Goal: Task Accomplishment & Management: Use online tool/utility

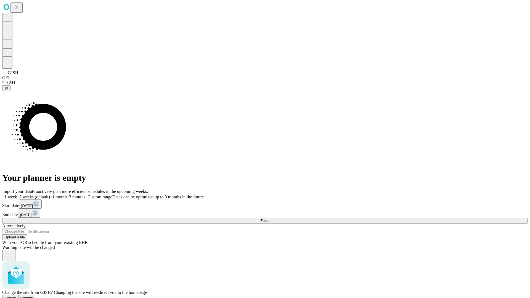
click at [33, 296] on span "Confirm" at bounding box center [26, 298] width 13 height 4
click at [50, 194] on label "2 weeks (default)" at bounding box center [33, 196] width 33 height 5
click at [269, 218] on span "Fetch" at bounding box center [264, 220] width 9 height 4
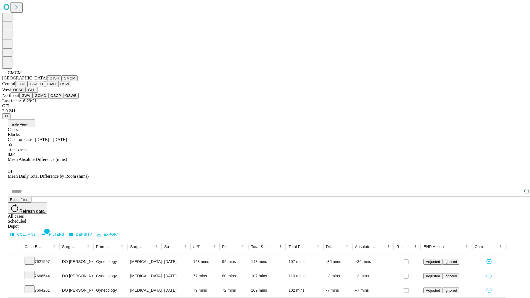
click at [28, 87] on button "GBH" at bounding box center [21, 84] width 12 height 6
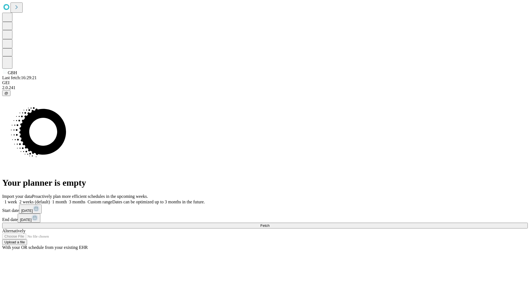
click at [50, 199] on label "2 weeks (default)" at bounding box center [33, 201] width 33 height 5
click at [269, 223] on span "Fetch" at bounding box center [264, 225] width 9 height 4
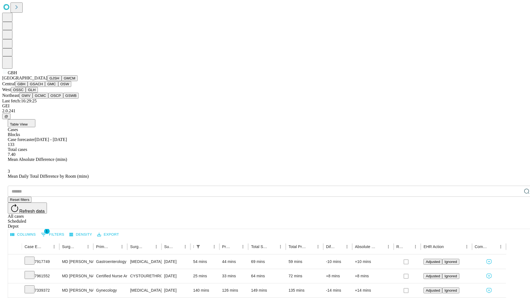
click at [43, 87] on button "GSACH" at bounding box center [36, 84] width 17 height 6
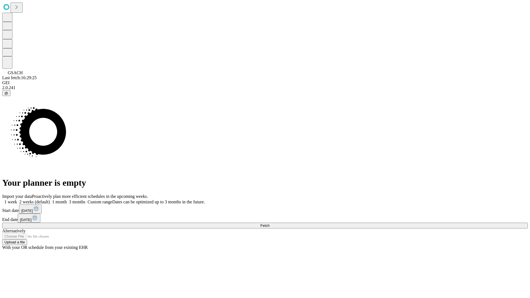
click at [269, 223] on span "Fetch" at bounding box center [264, 225] width 9 height 4
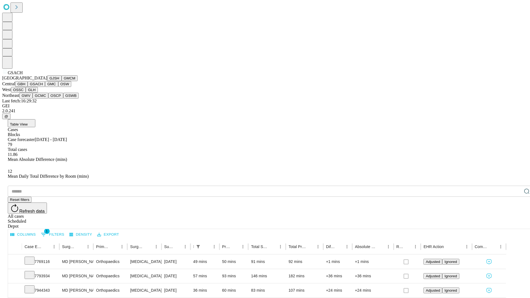
click at [45, 87] on button "GMC" at bounding box center [51, 84] width 13 height 6
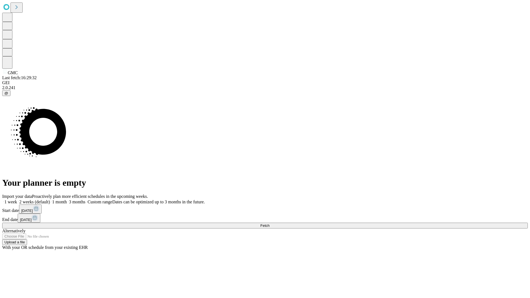
click at [50, 199] on label "2 weeks (default)" at bounding box center [33, 201] width 33 height 5
click at [269, 223] on span "Fetch" at bounding box center [264, 225] width 9 height 4
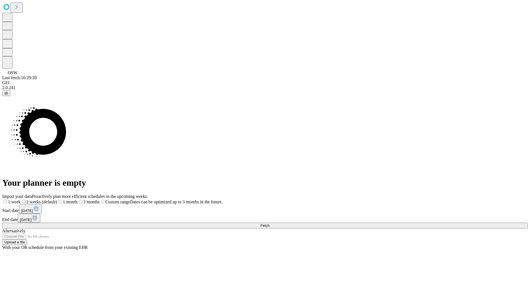
click at [57, 199] on label "2 weeks (default)" at bounding box center [39, 201] width 36 height 5
click at [269, 223] on span "Fetch" at bounding box center [264, 225] width 9 height 4
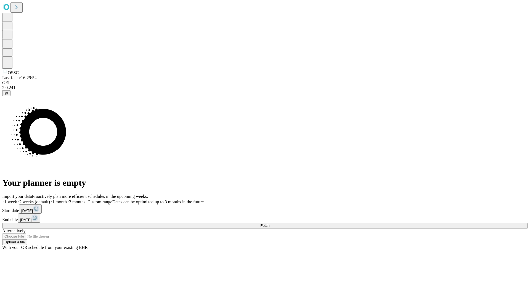
click at [50, 199] on label "2 weeks (default)" at bounding box center [33, 201] width 33 height 5
click at [269, 223] on span "Fetch" at bounding box center [264, 225] width 9 height 4
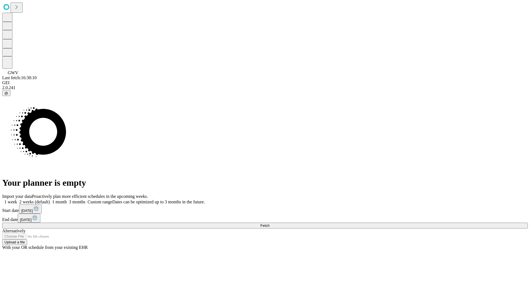
click at [50, 199] on label "2 weeks (default)" at bounding box center [33, 201] width 33 height 5
click at [269, 223] on span "Fetch" at bounding box center [264, 225] width 9 height 4
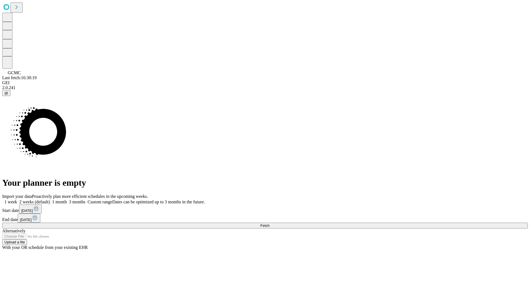
click at [50, 199] on label "2 weeks (default)" at bounding box center [33, 201] width 33 height 5
click at [269, 223] on span "Fetch" at bounding box center [264, 225] width 9 height 4
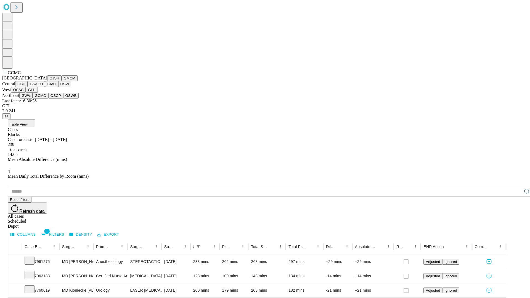
click at [48, 98] on button "OSCP" at bounding box center [55, 96] width 15 height 6
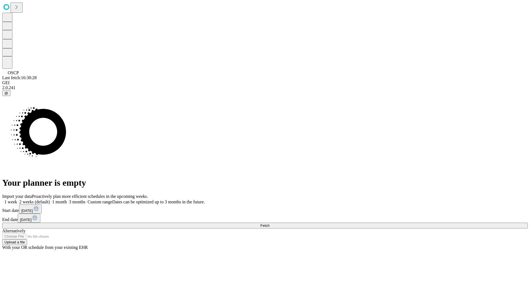
click at [50, 199] on label "2 weeks (default)" at bounding box center [33, 201] width 33 height 5
click at [269, 223] on span "Fetch" at bounding box center [264, 225] width 9 height 4
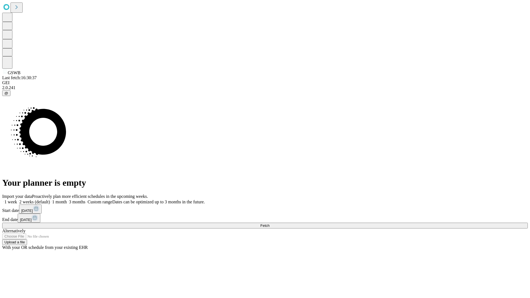
click at [50, 199] on label "2 weeks (default)" at bounding box center [33, 201] width 33 height 5
click at [269, 223] on span "Fetch" at bounding box center [264, 225] width 9 height 4
